Goal: Task Accomplishment & Management: Complete application form

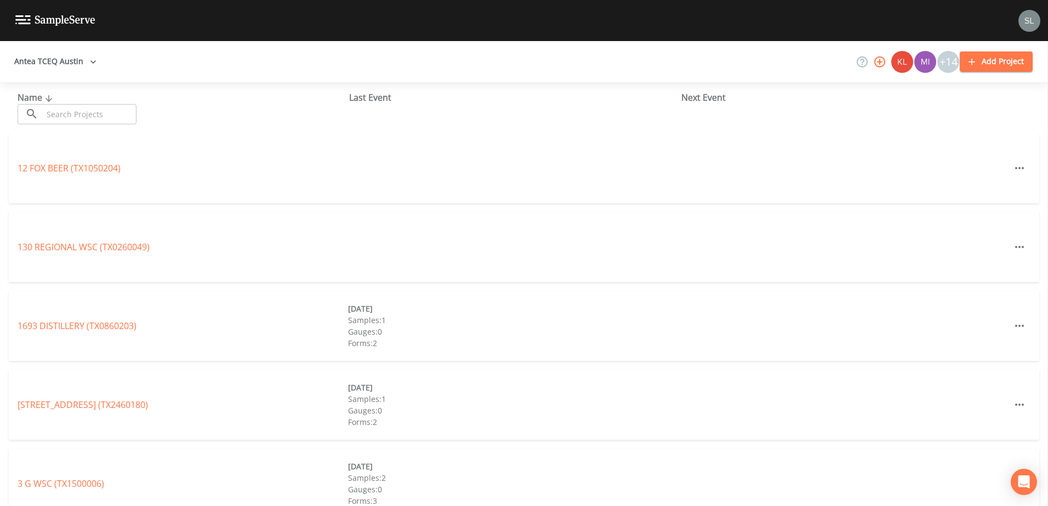
click at [79, 66] on button "Antea TCEQ Austin" at bounding box center [55, 62] width 91 height 20
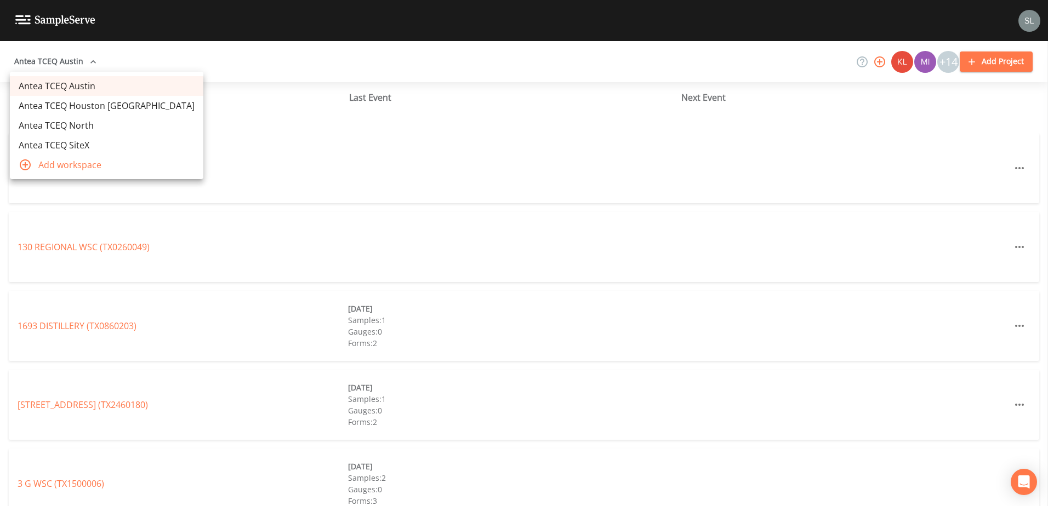
click at [138, 108] on link "Antea TCEQ Houston [GEOGRAPHIC_DATA]" at bounding box center [106, 106] width 193 height 20
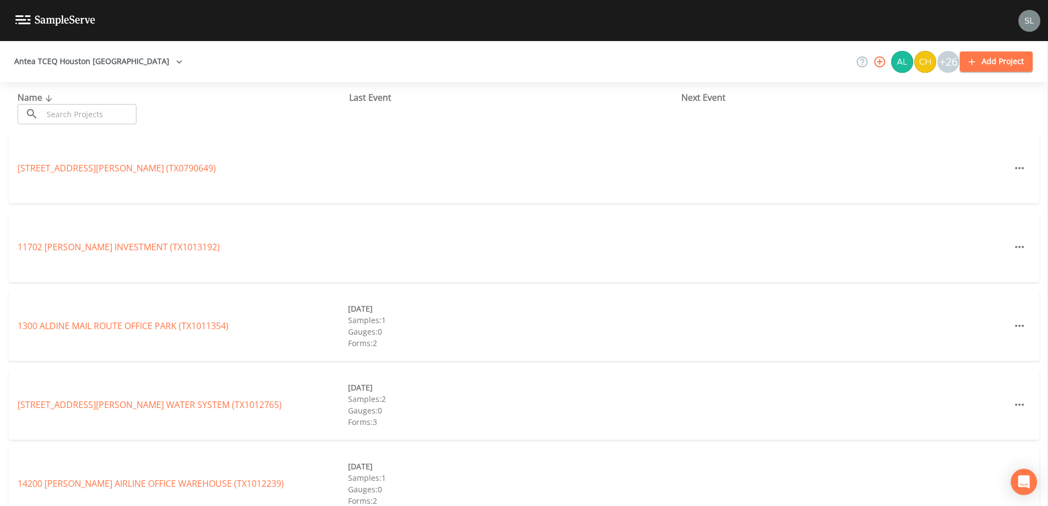
click at [127, 114] on input "text" at bounding box center [90, 114] width 94 height 20
click at [122, 113] on input "text" at bounding box center [90, 114] width 94 height 20
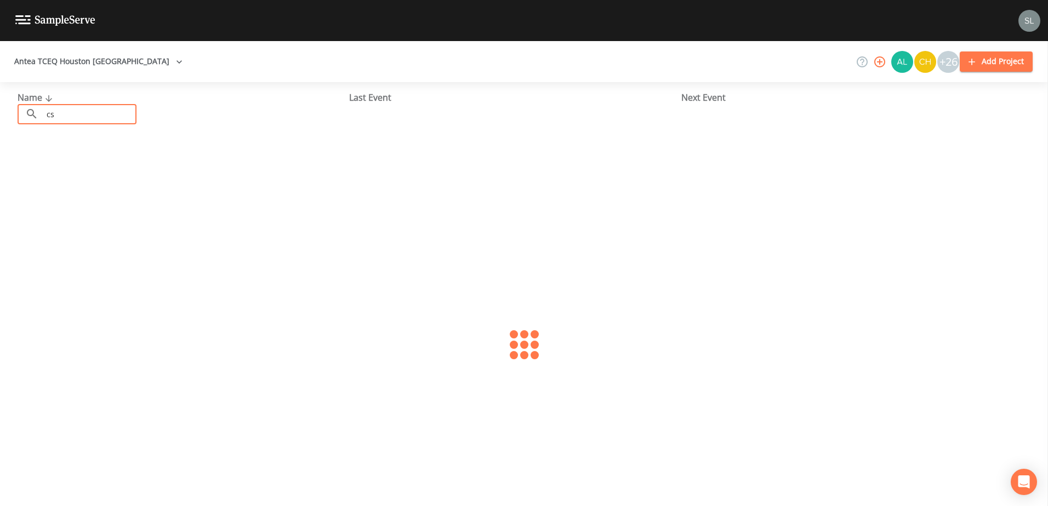
type input "c"
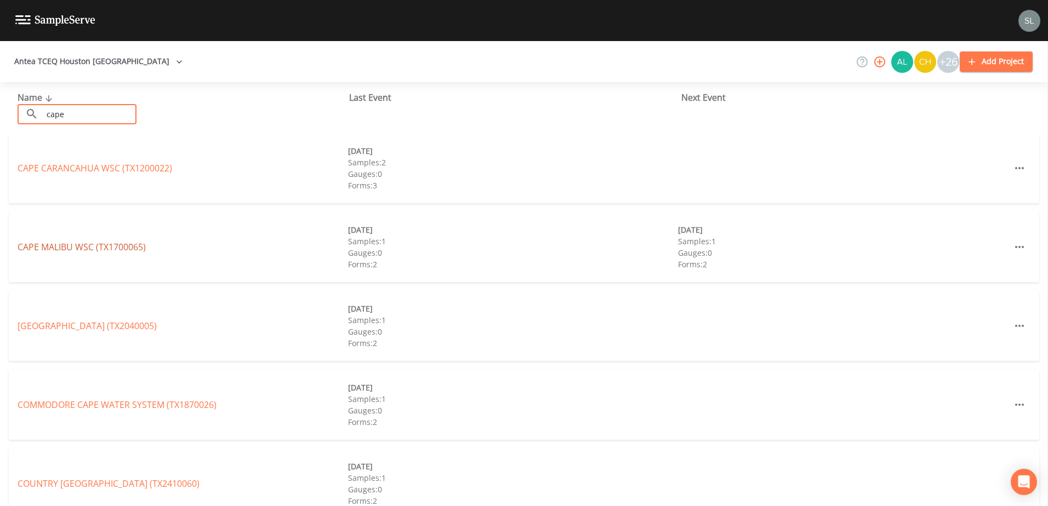
type input "cape"
click at [135, 250] on link "[GEOGRAPHIC_DATA] (TX1700065)" at bounding box center [82, 247] width 128 height 12
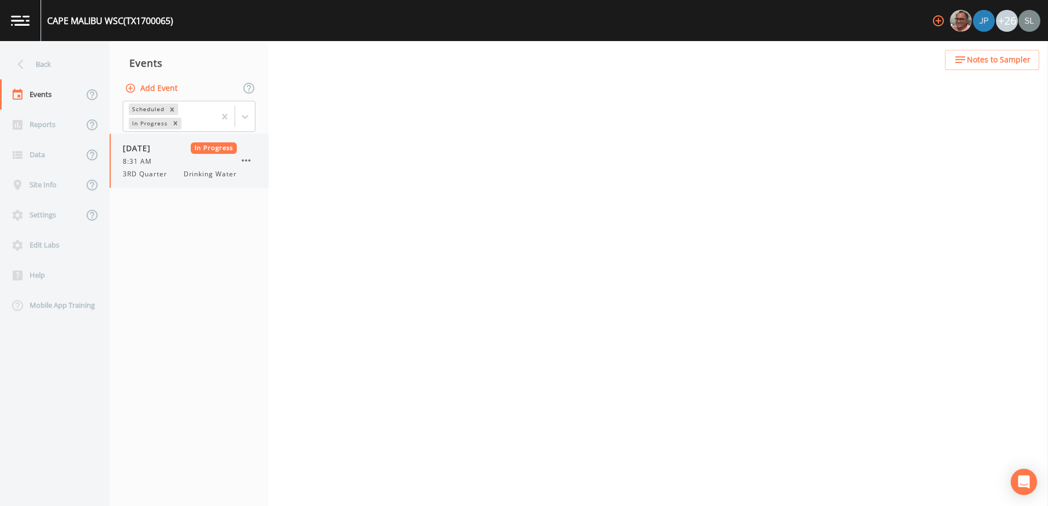
click at [165, 165] on div "8:31 AM" at bounding box center [180, 162] width 114 height 10
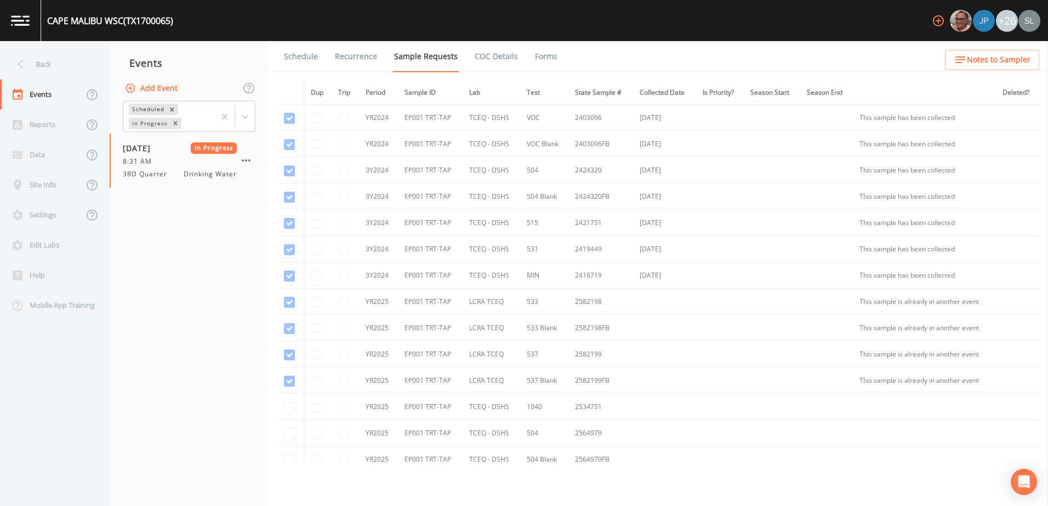
click at [548, 65] on link "Forms" at bounding box center [546, 56] width 26 height 31
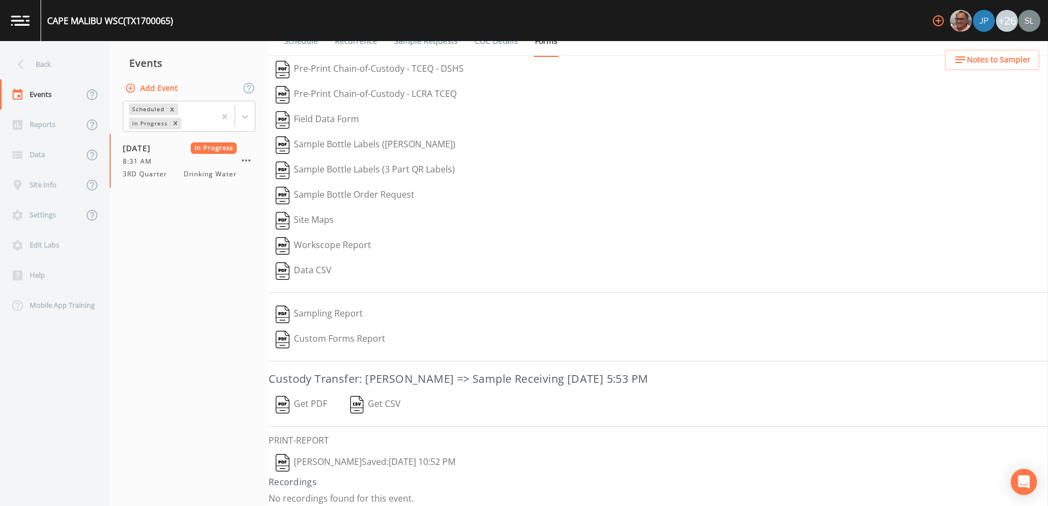
scroll to position [22, 0]
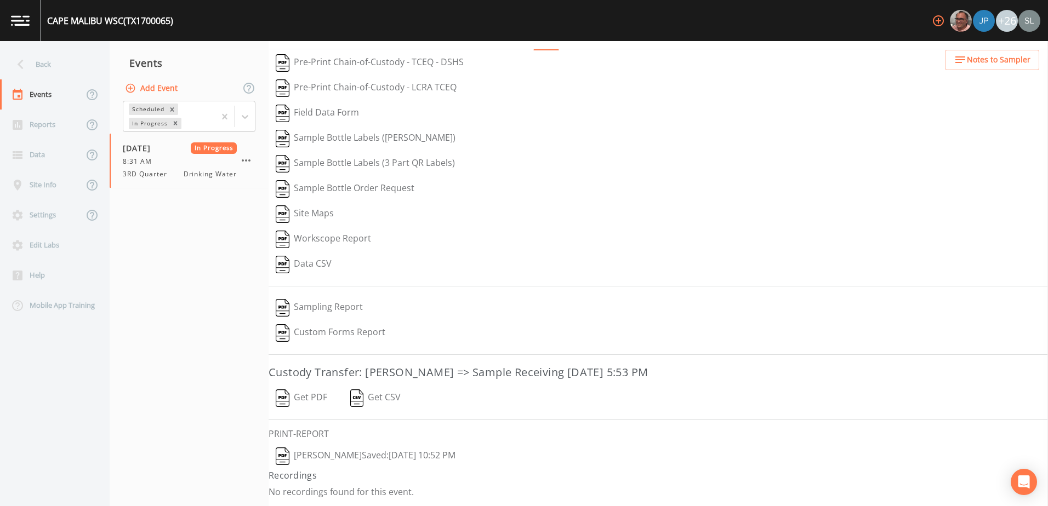
click at [461, 454] on button "[PERSON_NAME]  Saved: [DATE] 10:52 PM" at bounding box center [365, 456] width 194 height 25
drag, startPoint x: 321, startPoint y: 402, endPoint x: 324, endPoint y: 408, distance: 6.7
click at [321, 402] on button "Get PDF" at bounding box center [301, 398] width 66 height 25
click at [249, 159] on icon "button" at bounding box center [245, 160] width 13 height 13
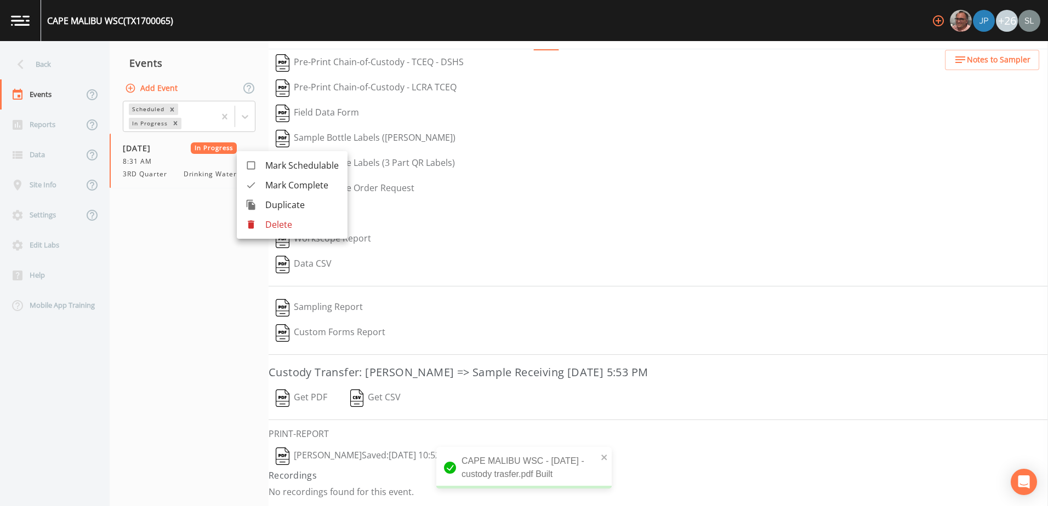
click at [307, 184] on span "Mark Complete" at bounding box center [301, 185] width 73 height 13
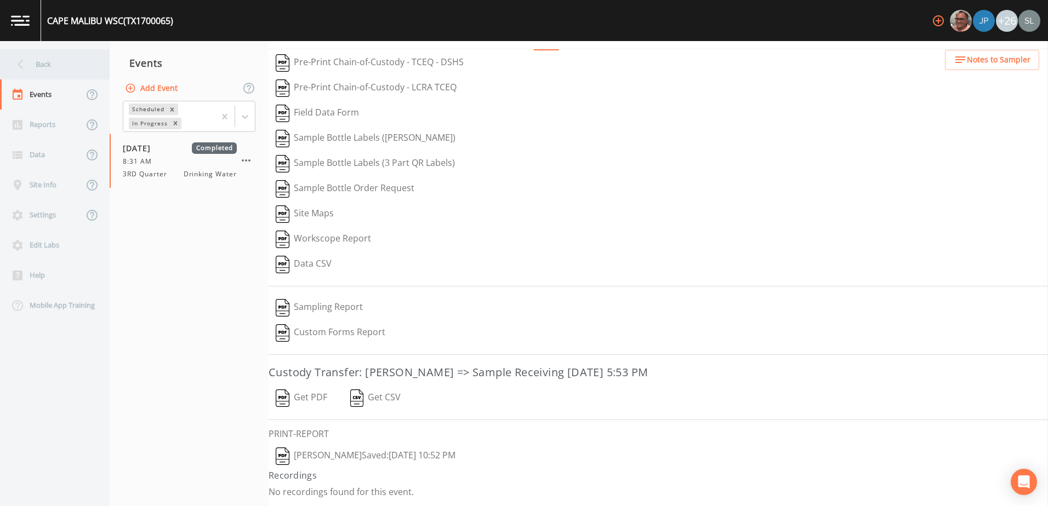
click at [64, 57] on div "Back" at bounding box center [49, 64] width 99 height 30
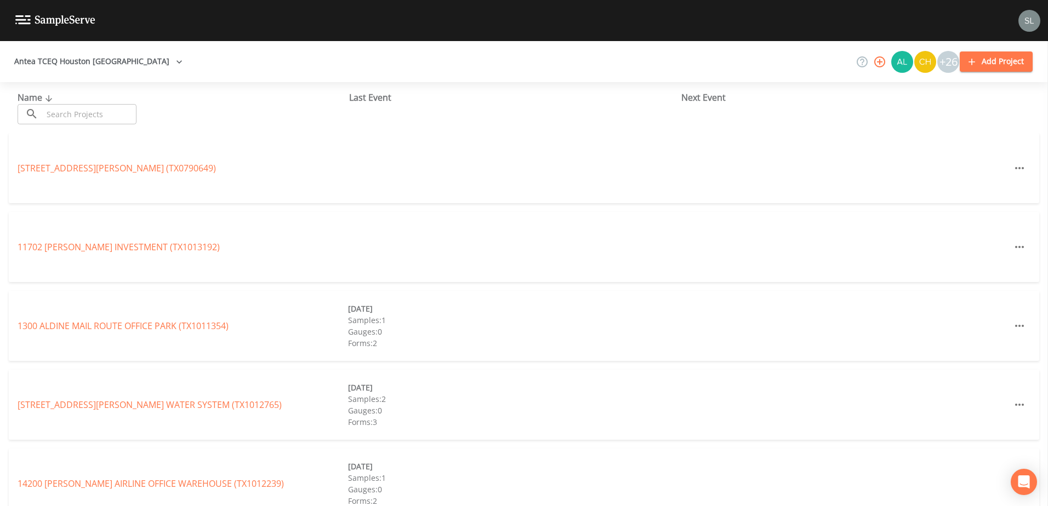
drag, startPoint x: 100, startPoint y: 118, endPoint x: 68, endPoint y: 152, distance: 46.1
click at [100, 118] on input "text" at bounding box center [90, 114] width 94 height 20
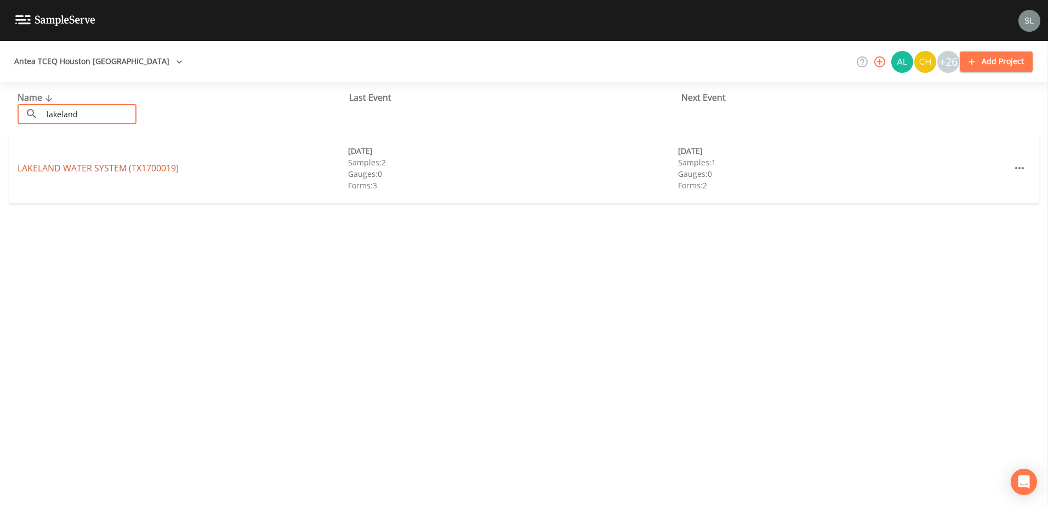
type input "lakeland"
click at [91, 170] on link "LAKELAND WATER SYSTEM (TX1700019)" at bounding box center [98, 168] width 161 height 12
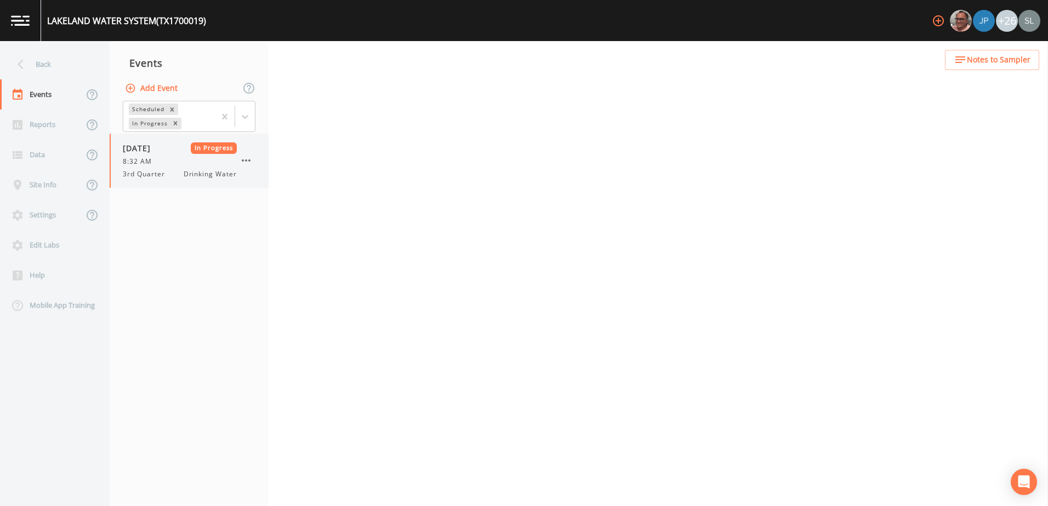
click at [165, 182] on div "[DATE] In Progress 8:32 AM 3rd Quarter Drinking Water" at bounding box center [189, 161] width 159 height 54
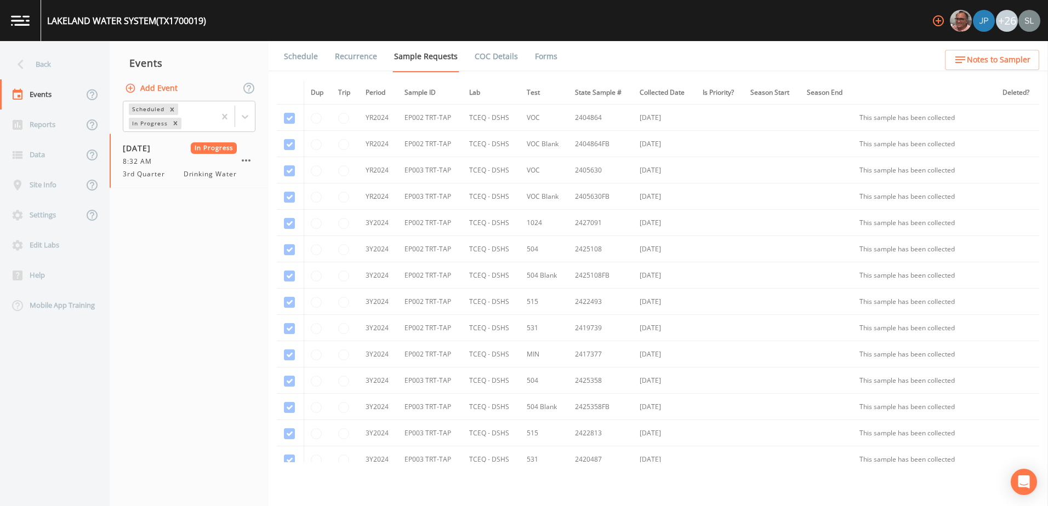
click at [542, 49] on link "Forms" at bounding box center [546, 56] width 26 height 31
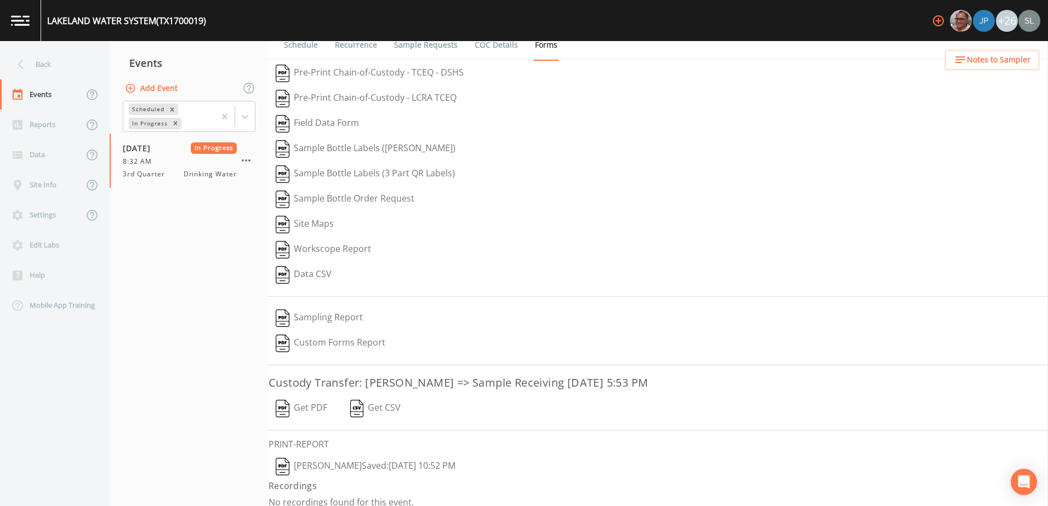
scroll to position [22, 0]
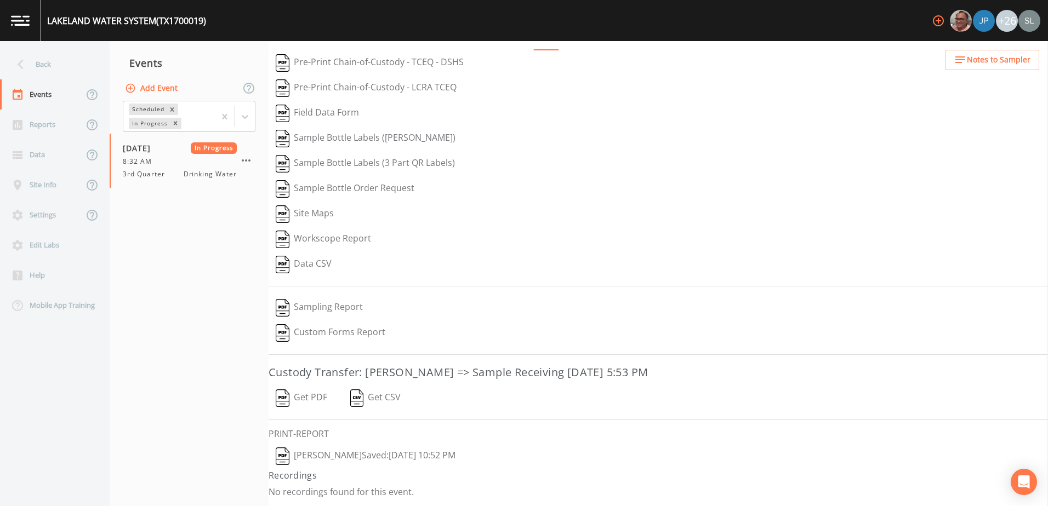
click at [451, 451] on button "[PERSON_NAME]  Saved: [DATE] 10:52 PM" at bounding box center [365, 456] width 194 height 25
click at [315, 404] on button "Get PDF" at bounding box center [301, 398] width 66 height 25
click at [245, 158] on icon "button" at bounding box center [245, 160] width 13 height 13
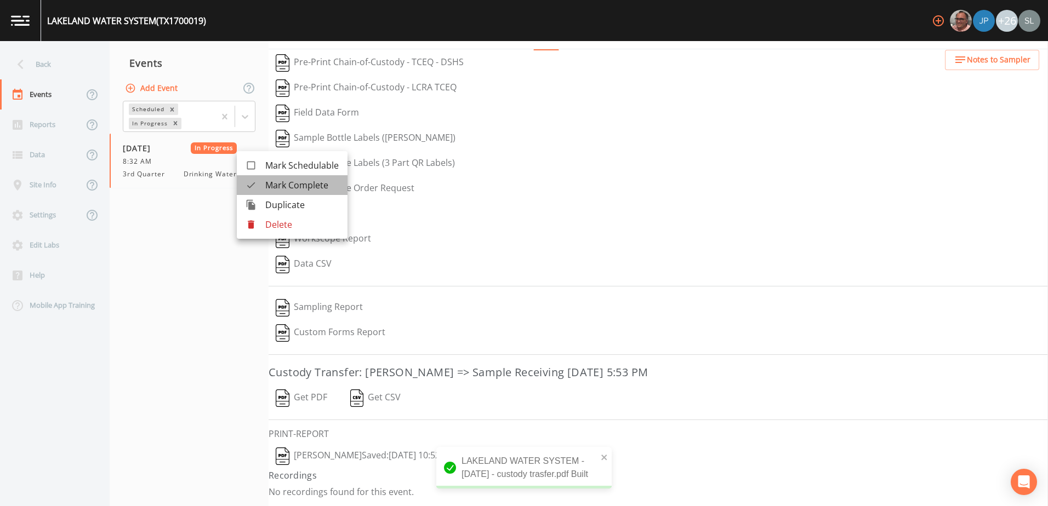
click at [256, 182] on icon at bounding box center [250, 185] width 11 height 11
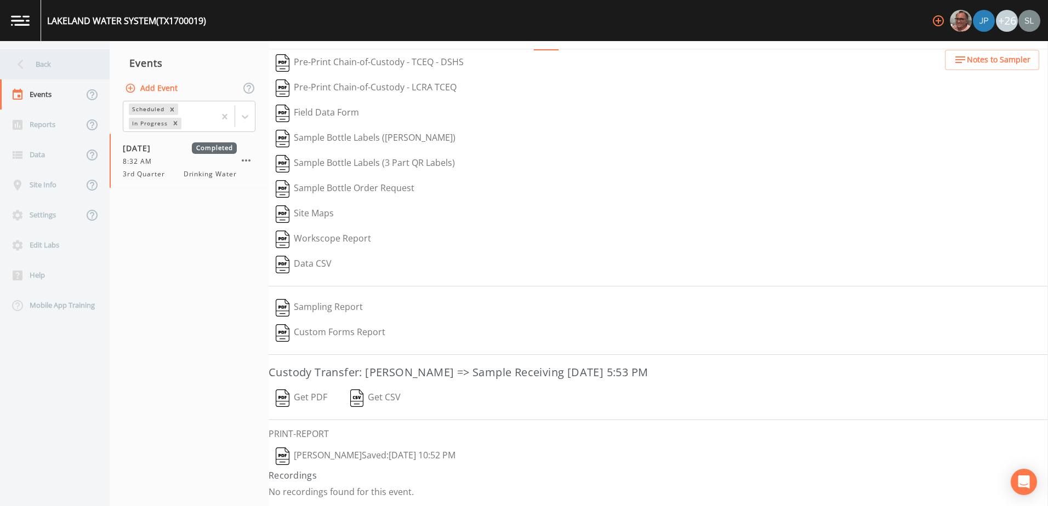
click at [74, 76] on div "Back" at bounding box center [49, 64] width 99 height 30
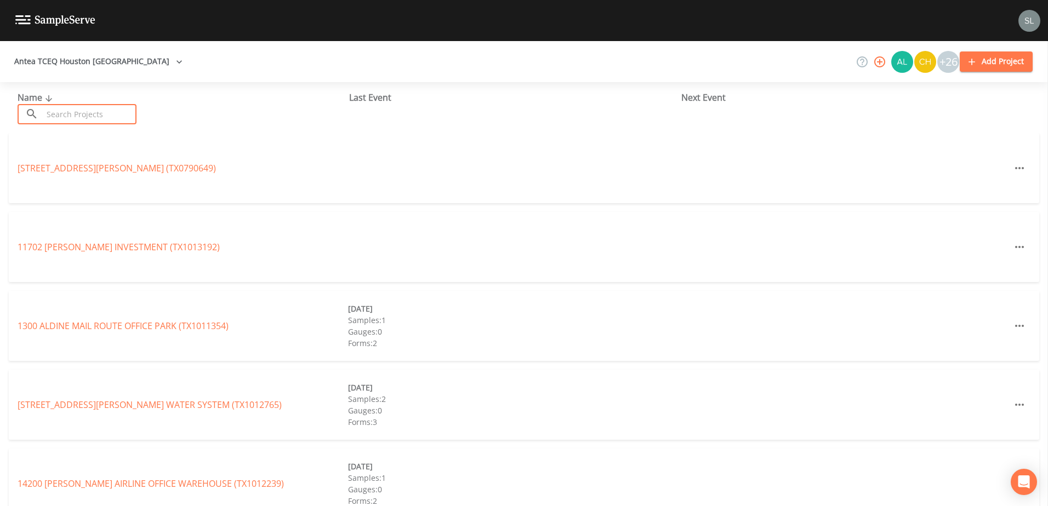
click at [123, 116] on input "text" at bounding box center [90, 114] width 94 height 20
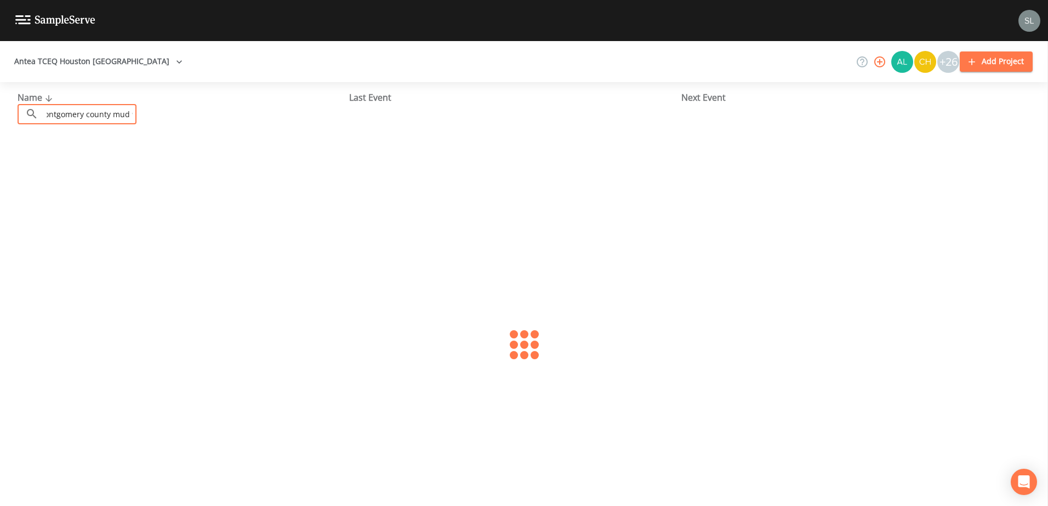
scroll to position [0, 14]
type input "montgomery county mud 98"
click at [168, 172] on link "MONTGOMERY COUNTY MUD 98 (TX1700746)" at bounding box center [111, 168] width 186 height 12
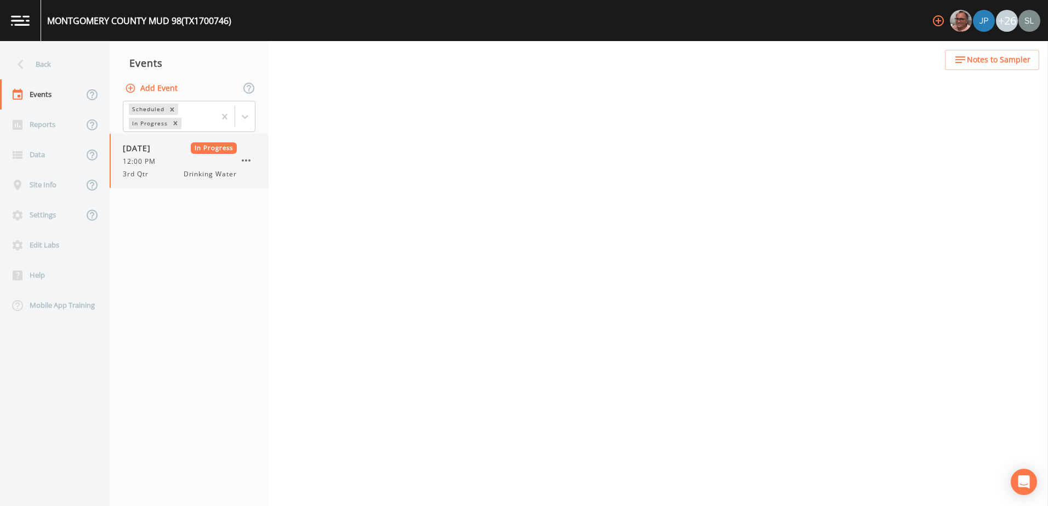
click at [194, 177] on span "Drinking Water" at bounding box center [210, 174] width 53 height 10
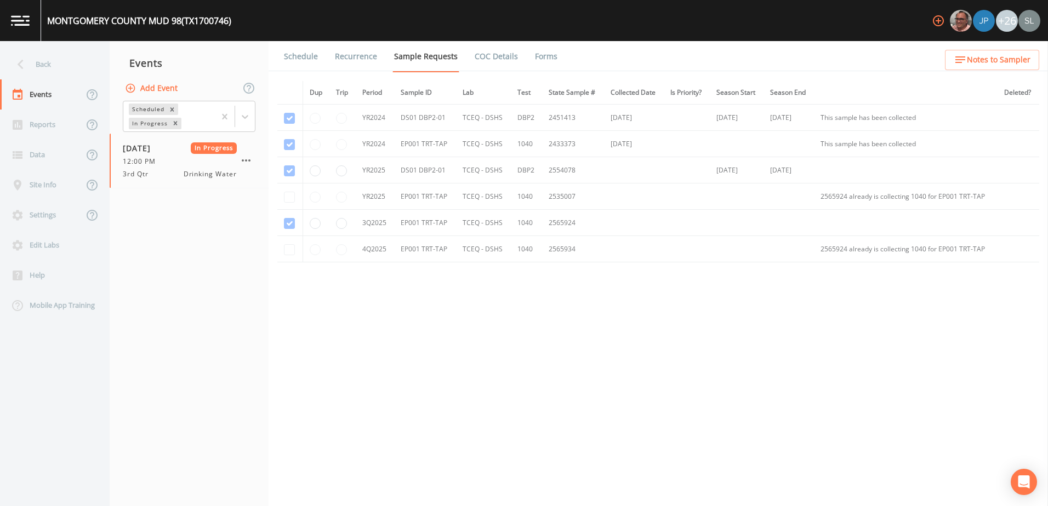
click at [550, 62] on link "Forms" at bounding box center [546, 56] width 26 height 31
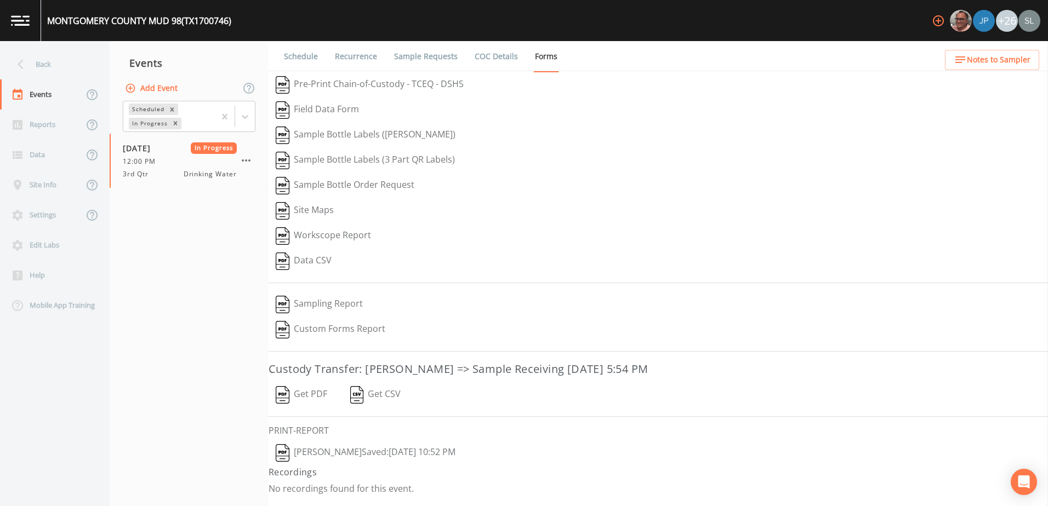
click at [448, 453] on button "[PERSON_NAME]  Saved: [DATE] 10:52 PM" at bounding box center [365, 453] width 194 height 25
click at [249, 161] on icon "button" at bounding box center [246, 160] width 9 height 2
click at [194, 261] on div at bounding box center [524, 253] width 1048 height 506
click at [300, 398] on button "Get PDF" at bounding box center [301, 394] width 66 height 25
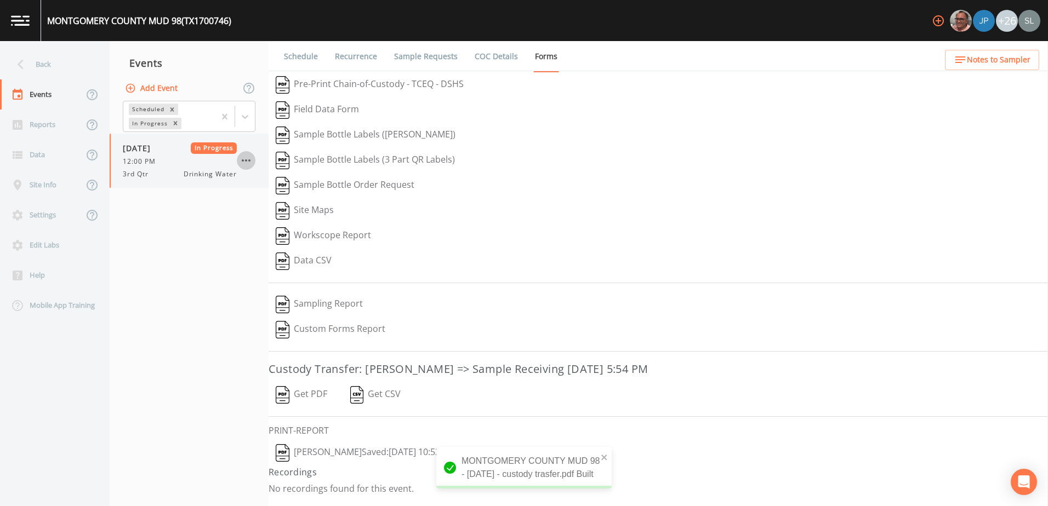
click at [244, 161] on icon "button" at bounding box center [245, 160] width 13 height 13
click at [267, 185] on span "Mark Complete" at bounding box center [301, 185] width 73 height 13
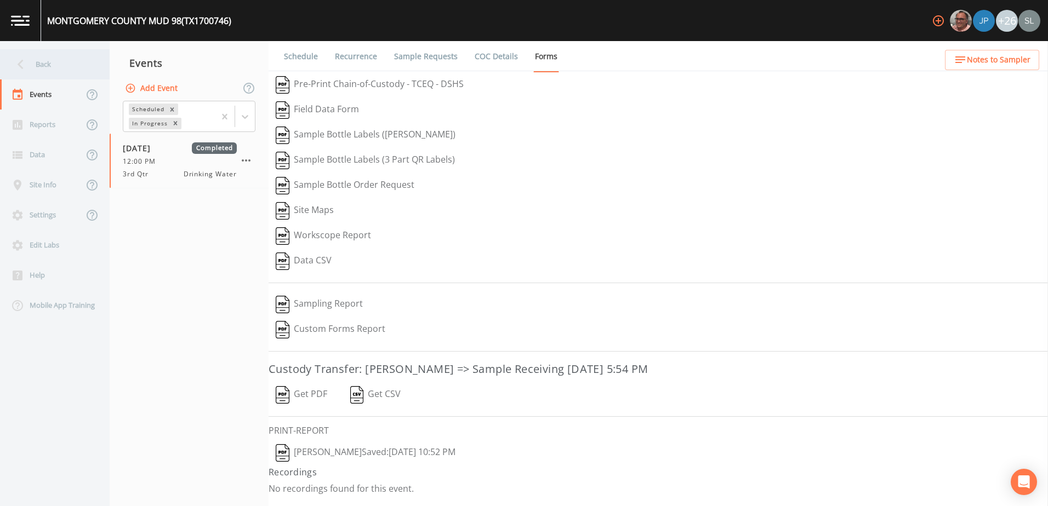
click at [63, 67] on div "Back" at bounding box center [49, 64] width 99 height 30
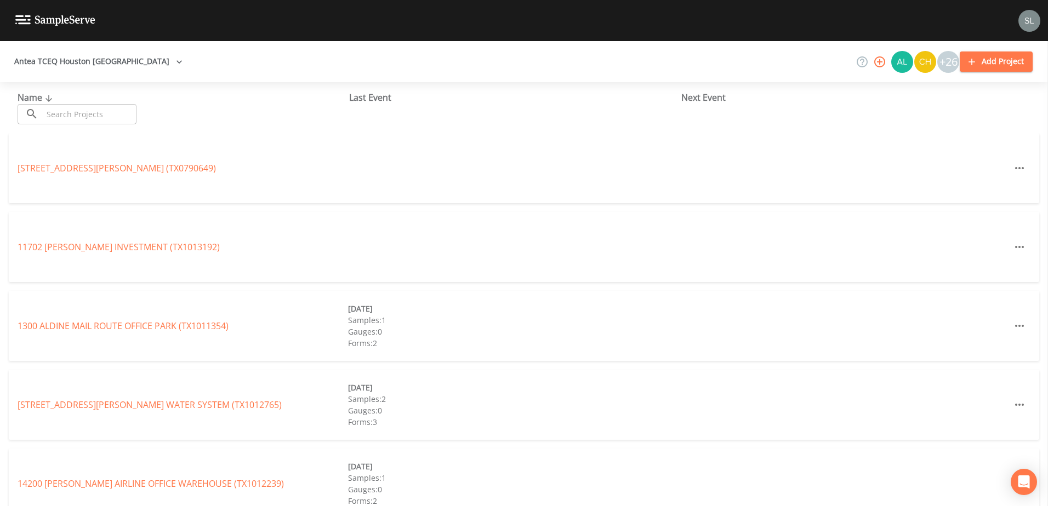
click at [117, 115] on input "text" at bounding box center [90, 114] width 94 height 20
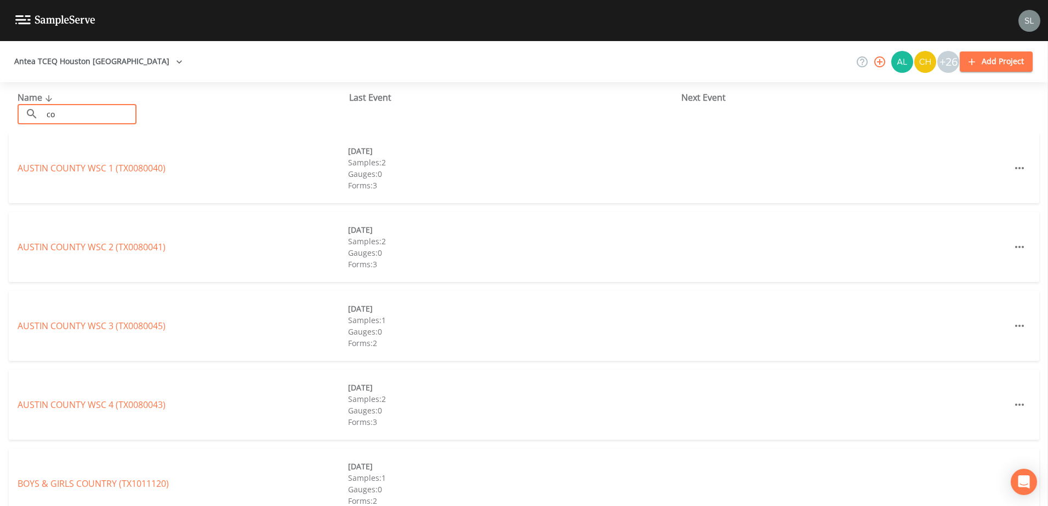
type input "c"
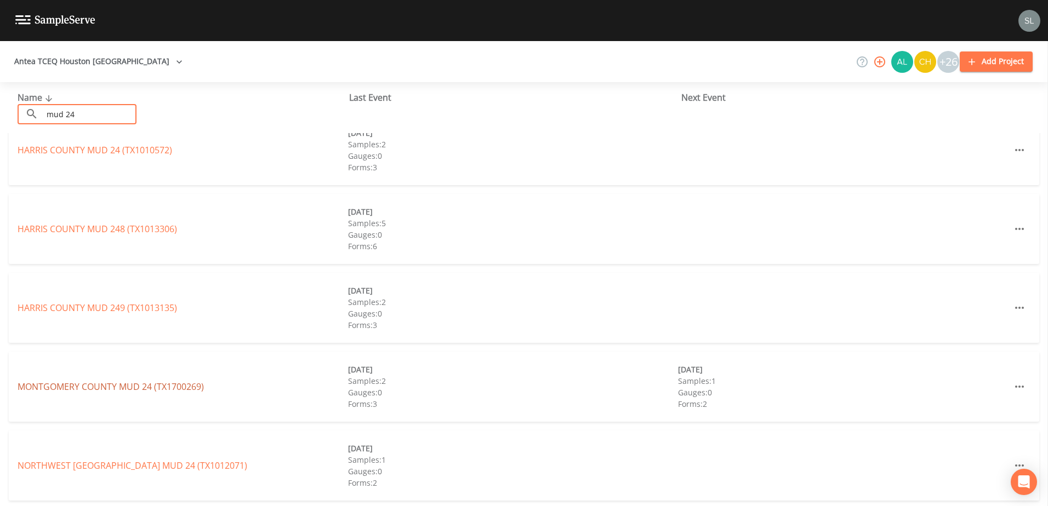
scroll to position [258, 0]
type input "mud 24"
click at [167, 386] on link "[GEOGRAPHIC_DATA] 24 (TX1700269)" at bounding box center [111, 384] width 186 height 12
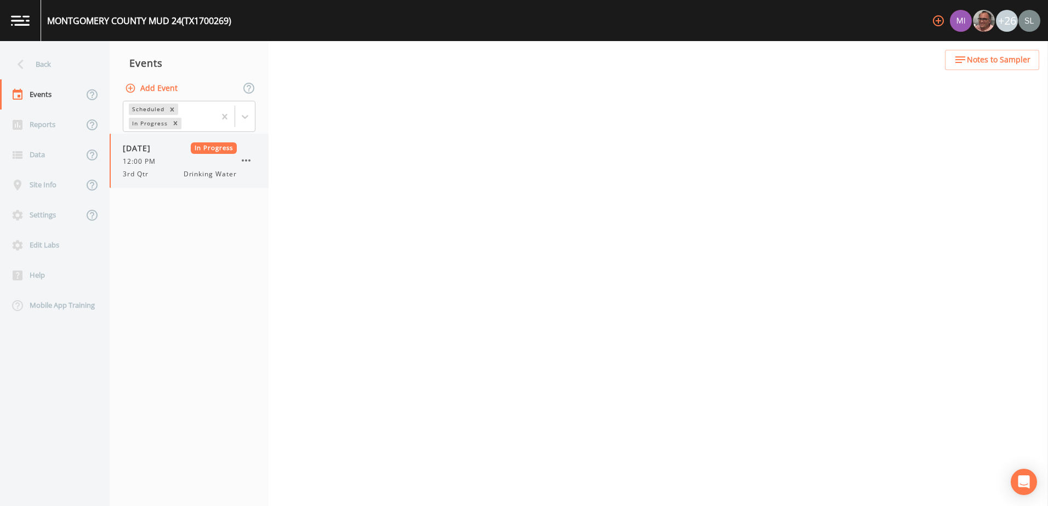
click at [176, 154] on div "[DATE] In Progress 12:00 PM 3rd Qtr Drinking Water" at bounding box center [180, 160] width 114 height 37
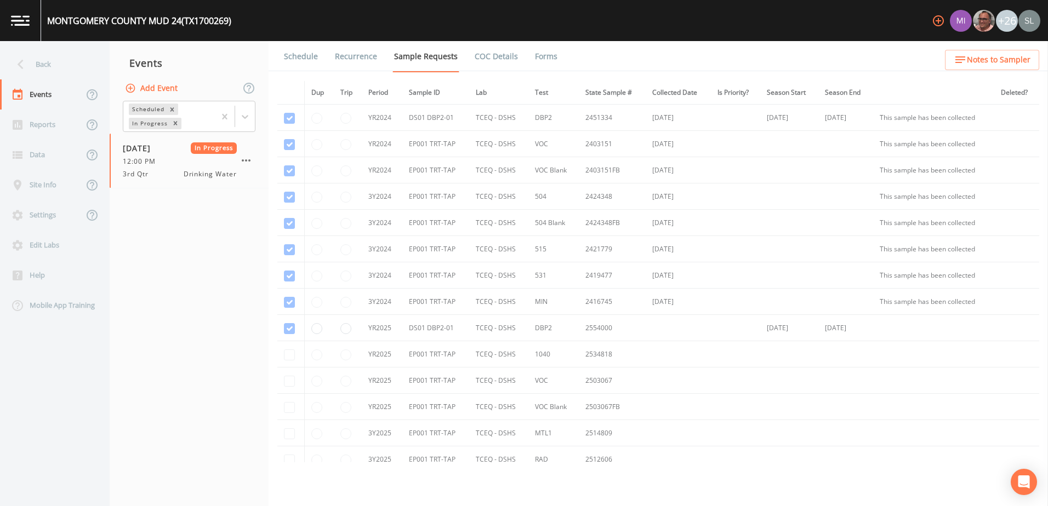
click at [548, 57] on link "Forms" at bounding box center [546, 56] width 26 height 31
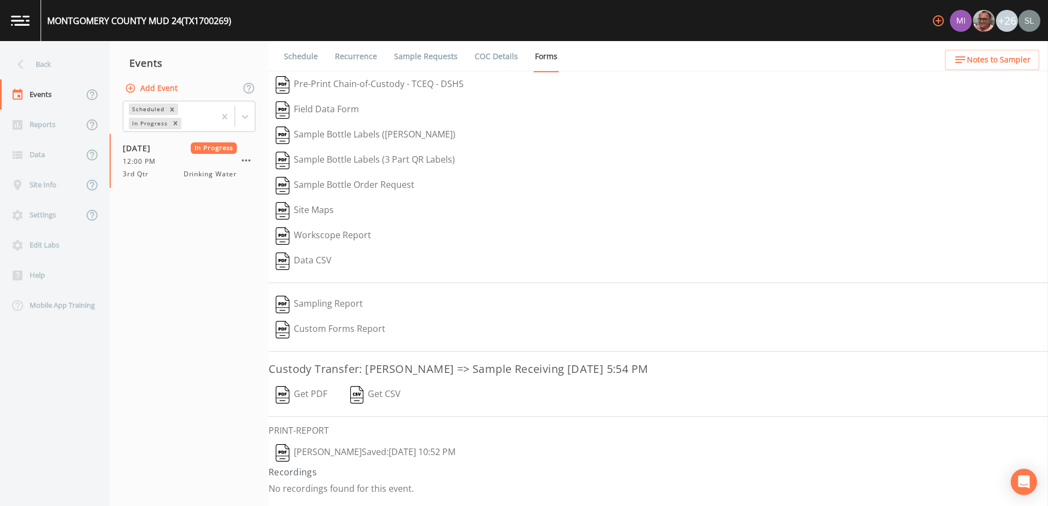
drag, startPoint x: 469, startPoint y: 444, endPoint x: 467, endPoint y: 432, distance: 12.2
click at [462, 444] on button "[PERSON_NAME]  Saved: [DATE] 10:52 PM" at bounding box center [365, 453] width 194 height 25
click at [311, 394] on button "Get PDF" at bounding box center [301, 394] width 66 height 25
click at [245, 162] on icon "button" at bounding box center [245, 160] width 13 height 13
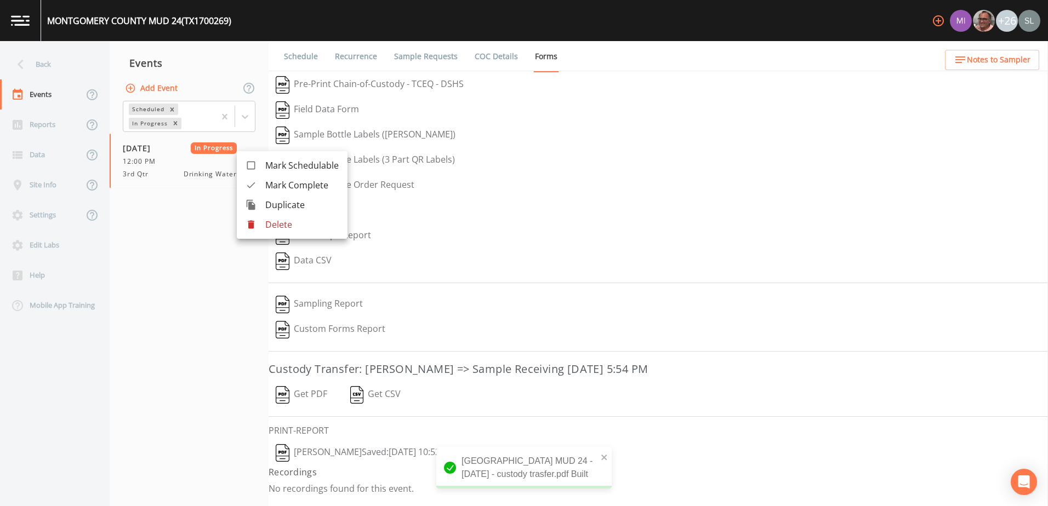
click at [273, 187] on span "Mark Complete" at bounding box center [301, 185] width 73 height 13
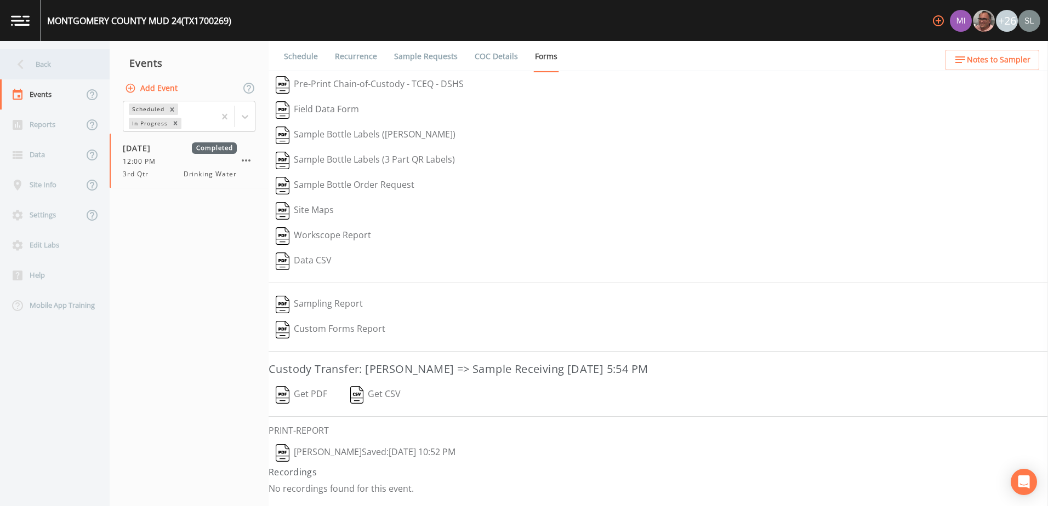
click at [96, 62] on div "Back" at bounding box center [55, 64] width 110 height 30
click at [82, 75] on div "Back" at bounding box center [49, 64] width 99 height 30
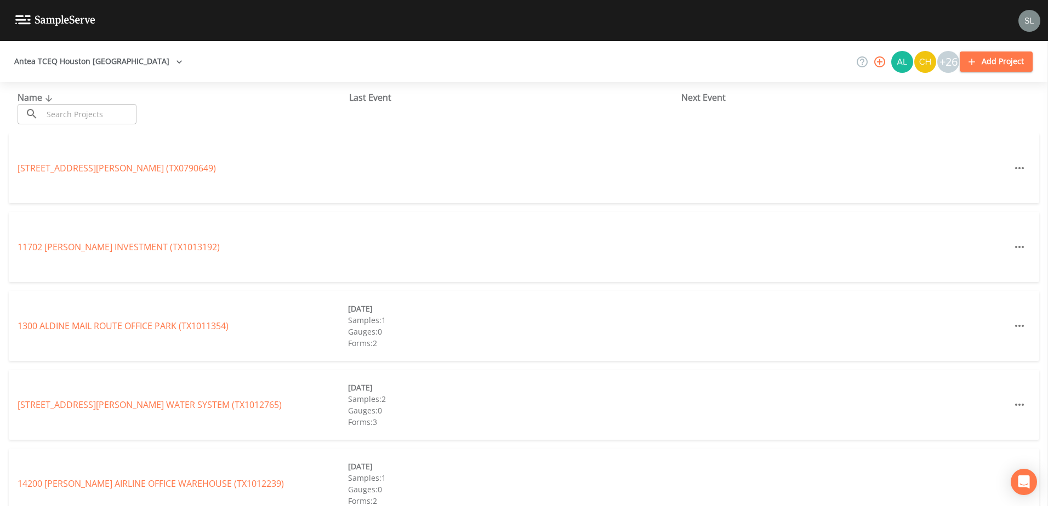
click at [81, 72] on div "Antea TCEQ Houston [GEOGRAPHIC_DATA] +26 Add Project" at bounding box center [524, 61] width 1048 height 41
click at [89, 122] on input "text" at bounding box center [90, 114] width 94 height 20
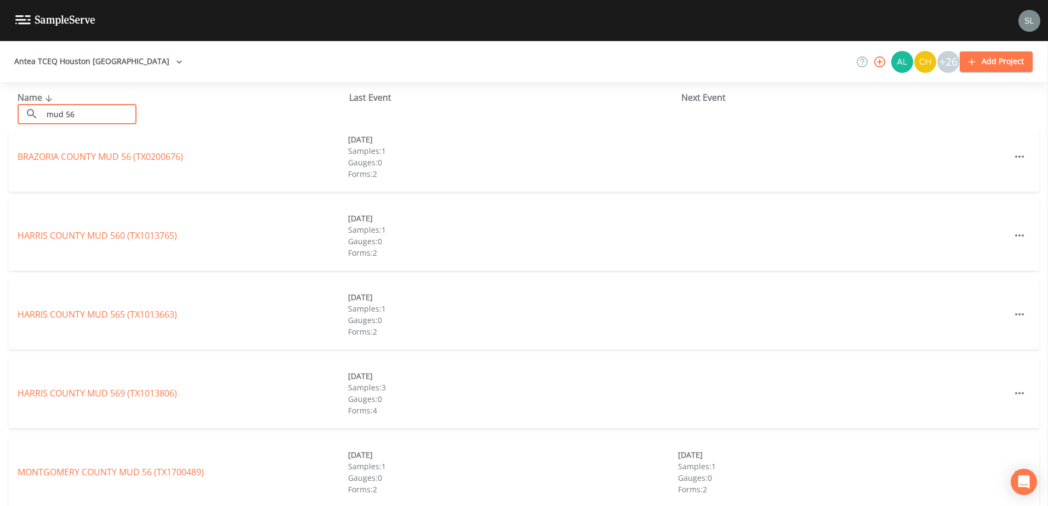
scroll to position [21, 0]
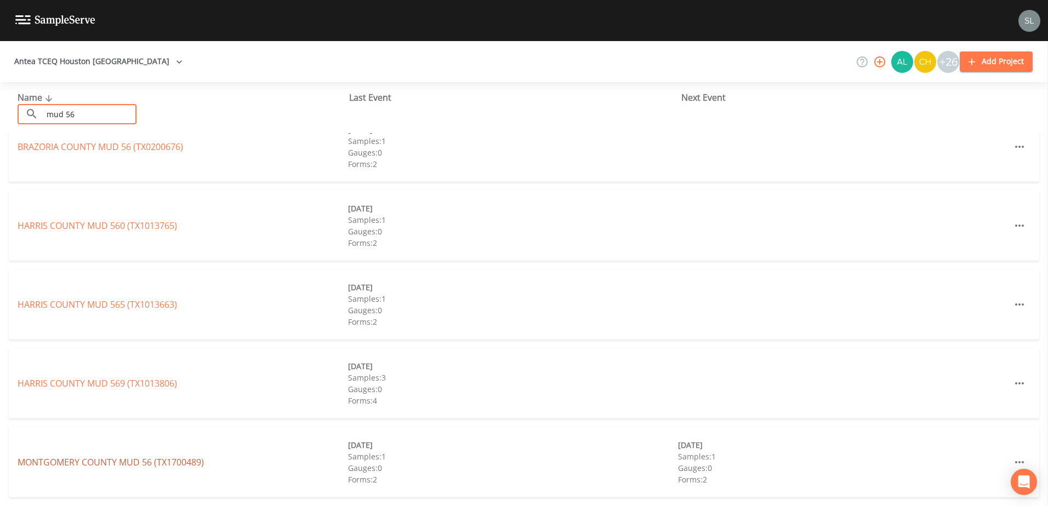
type input "mud 56"
click at [178, 460] on link "[GEOGRAPHIC_DATA] 56 (TX1700489)" at bounding box center [111, 462] width 186 height 12
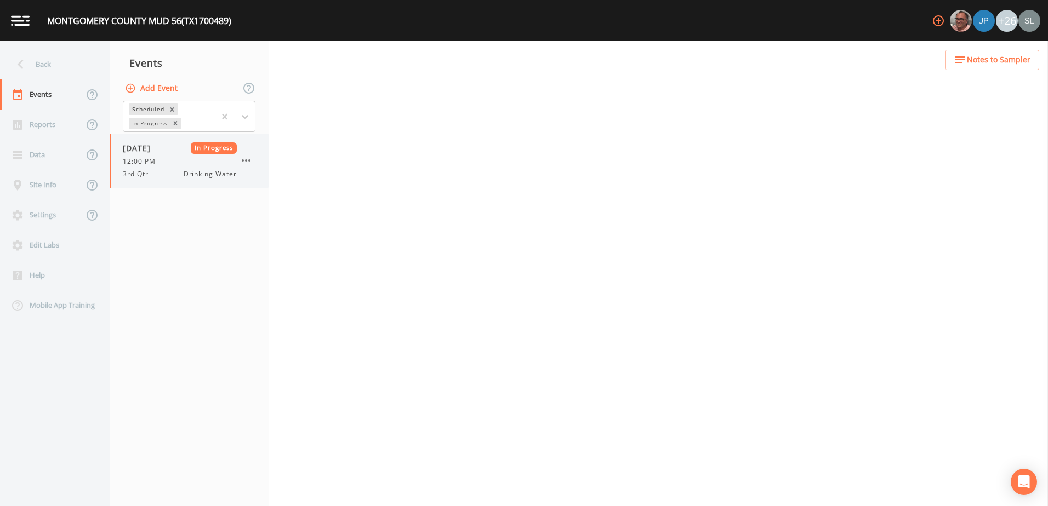
click at [162, 166] on span "12:00 PM" at bounding box center [142, 162] width 39 height 10
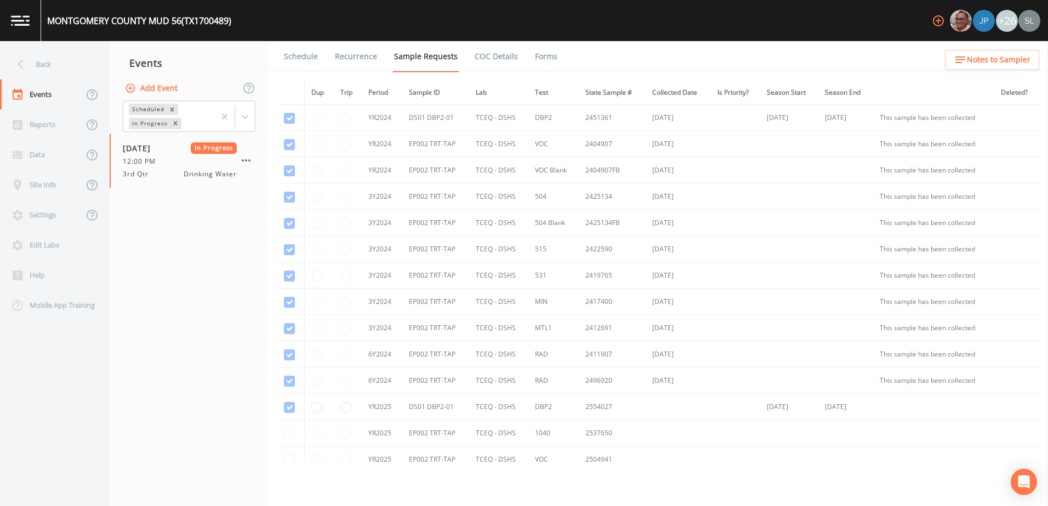
click at [553, 58] on ul "Schedule Recurrence Sample Requests COC Details Forms" at bounding box center [657, 56] width 779 height 30
click at [542, 56] on link "Forms" at bounding box center [546, 56] width 26 height 31
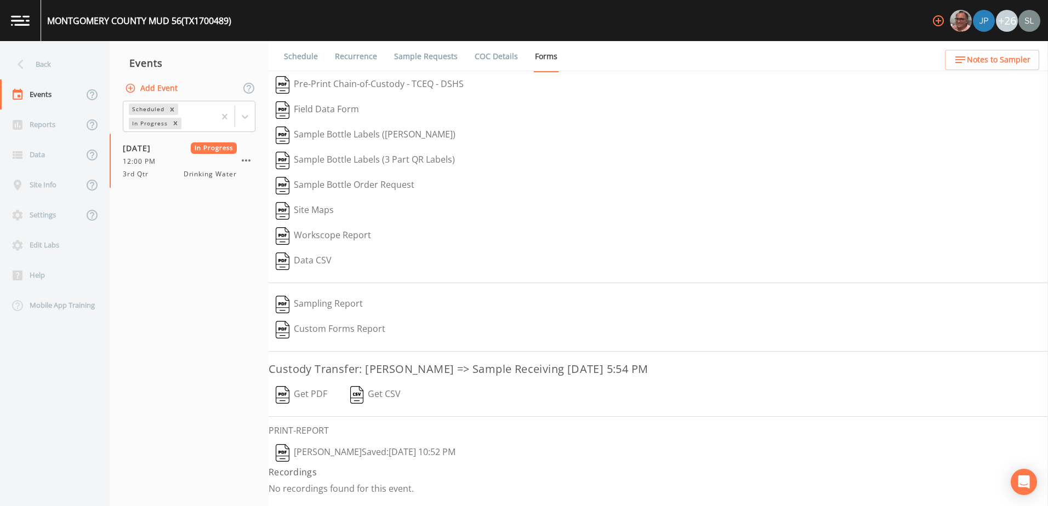
click at [413, 450] on button "[PERSON_NAME]  Saved: [DATE] 10:52 PM" at bounding box center [365, 453] width 194 height 25
click at [313, 388] on button "Get PDF" at bounding box center [301, 394] width 66 height 25
click at [247, 163] on icon "button" at bounding box center [245, 160] width 13 height 13
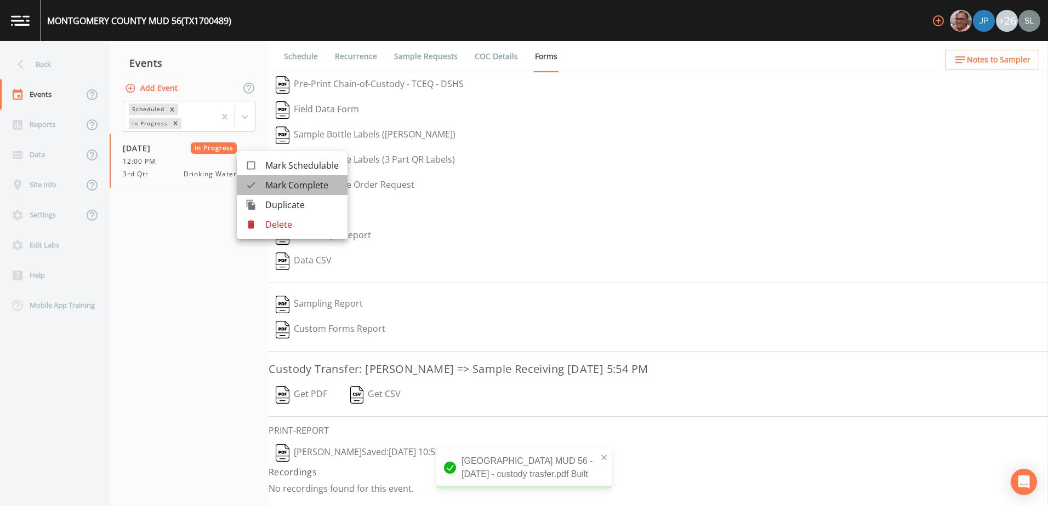
click at [293, 180] on span "Mark Complete" at bounding box center [301, 185] width 73 height 13
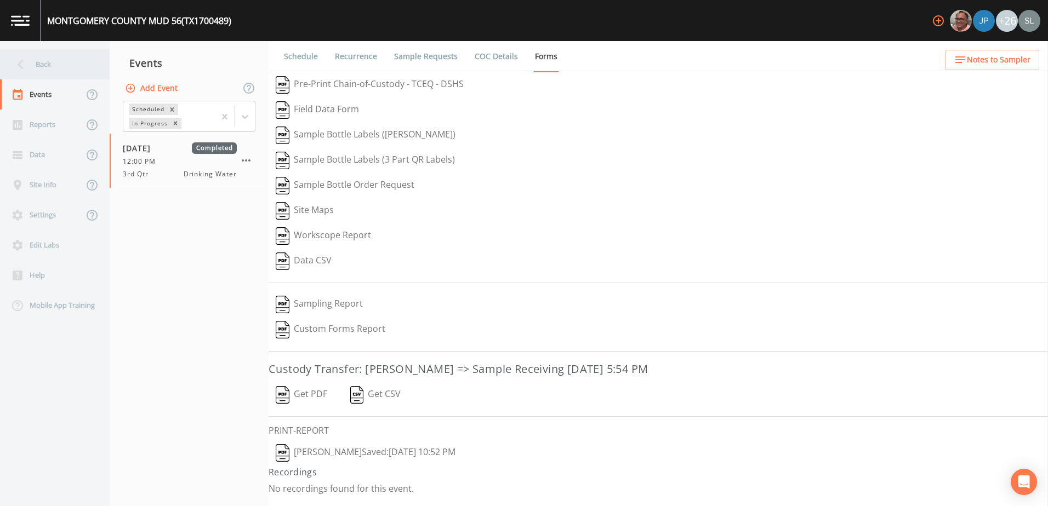
click at [83, 71] on div "Back" at bounding box center [49, 64] width 99 height 30
